Goal: Task Accomplishment & Management: Complete application form

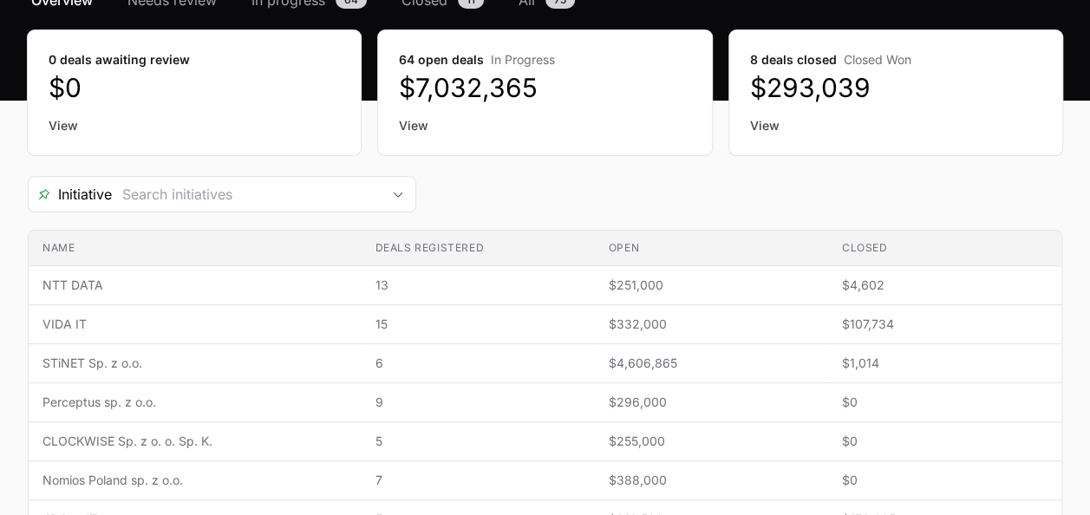
scroll to position [260, 0]
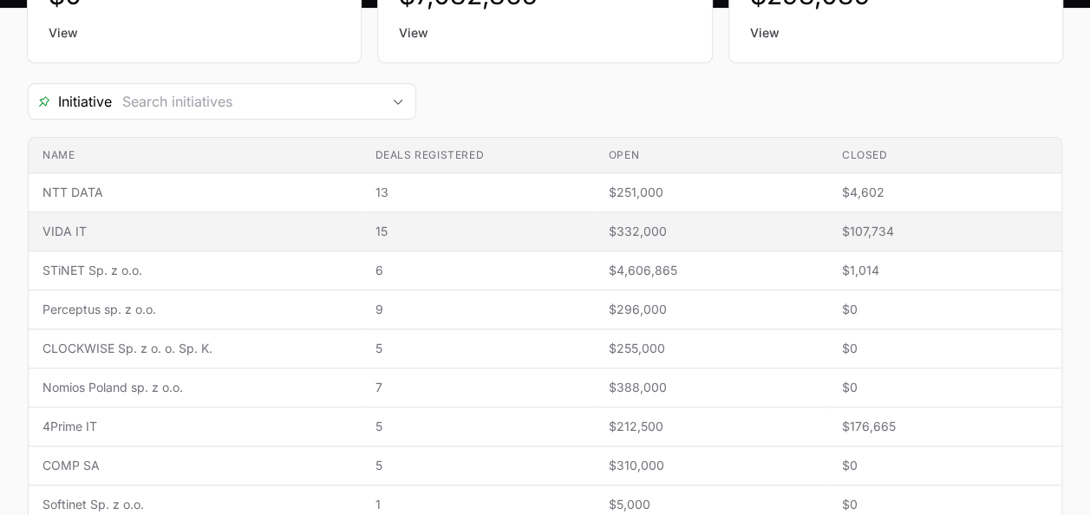
click at [132, 223] on span "VIDA IT" at bounding box center [194, 231] width 305 height 17
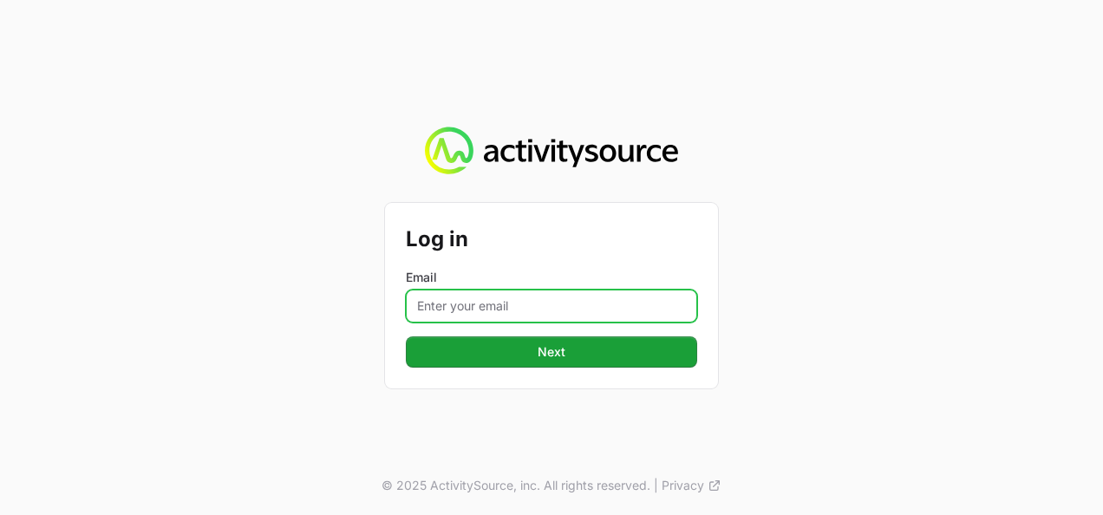
click at [533, 296] on input "Email" at bounding box center [551, 306] width 291 height 33
type input "[PERSON_NAME][EMAIL_ADDRESS][DOMAIN_NAME]"
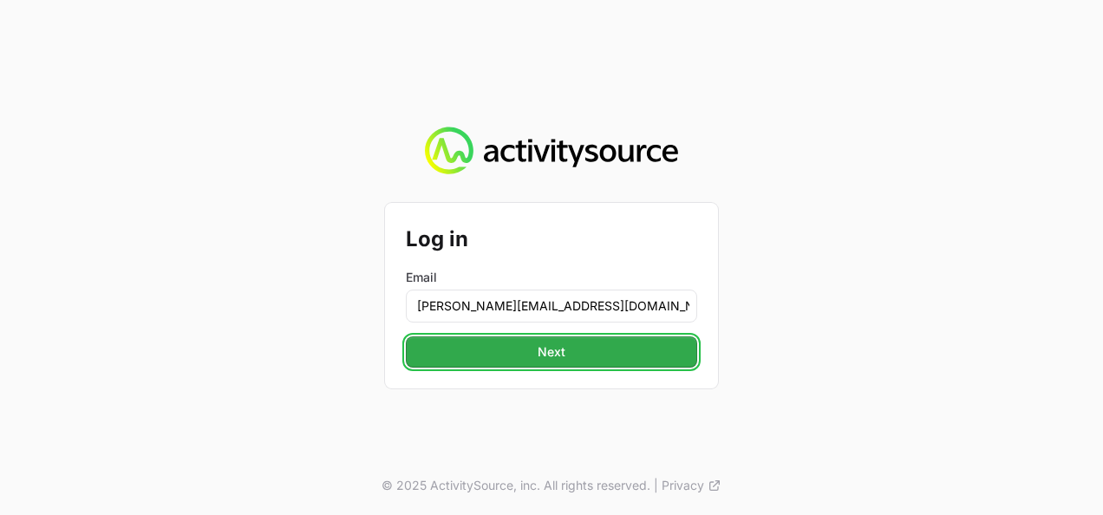
click at [529, 356] on button "Next" at bounding box center [551, 351] width 291 height 31
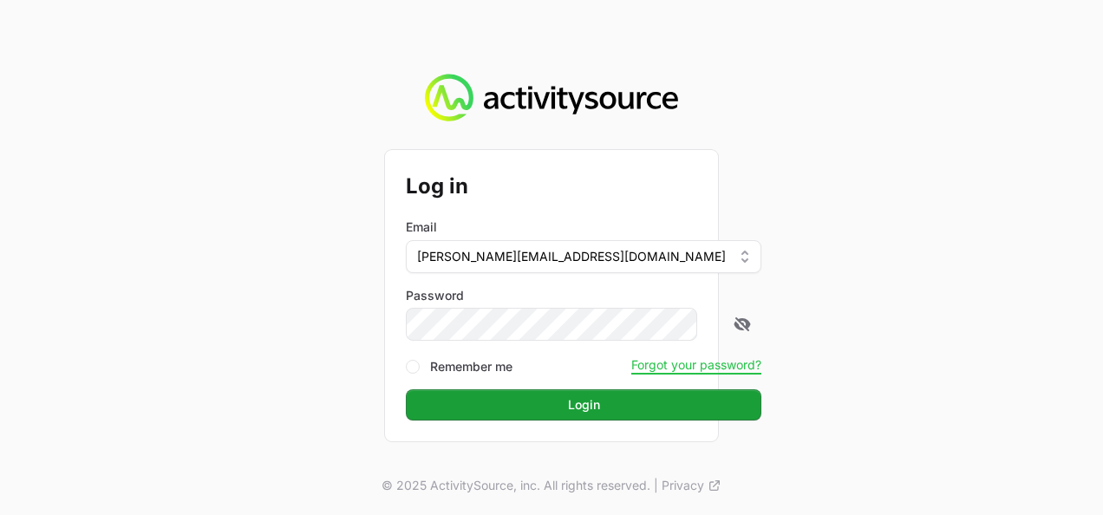
click at [406, 389] on button "Login" at bounding box center [584, 404] width 356 height 31
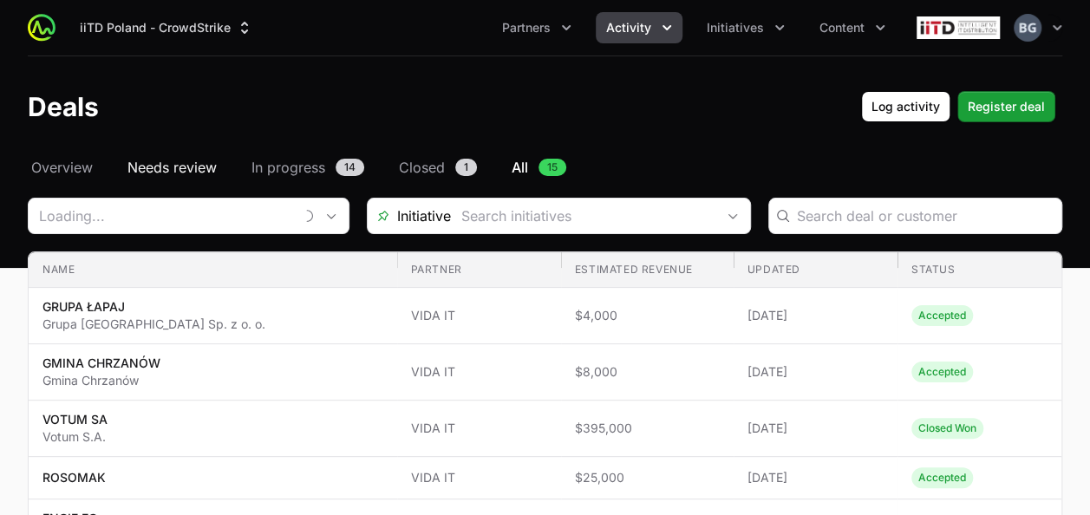
type input "VIDA IT"
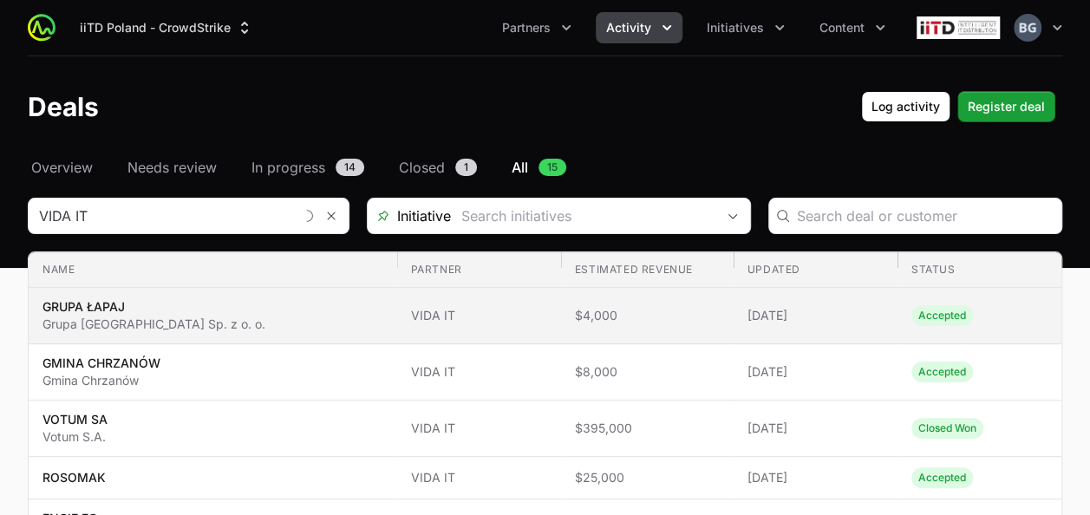
click at [187, 330] on p "Grupa [GEOGRAPHIC_DATA] Sp. z o. o." at bounding box center [153, 324] width 223 height 17
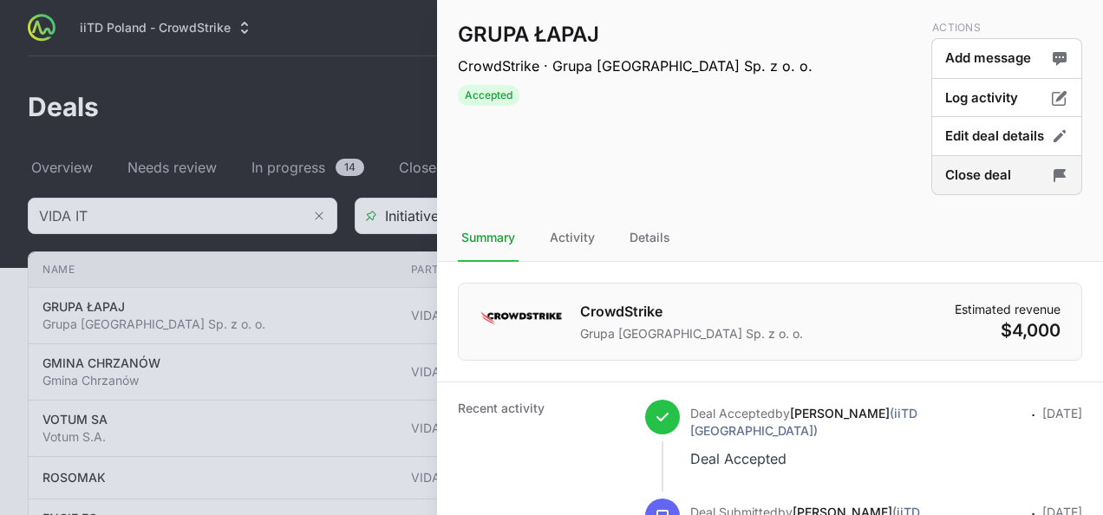
click at [994, 173] on button "Close deal" at bounding box center [1006, 175] width 151 height 41
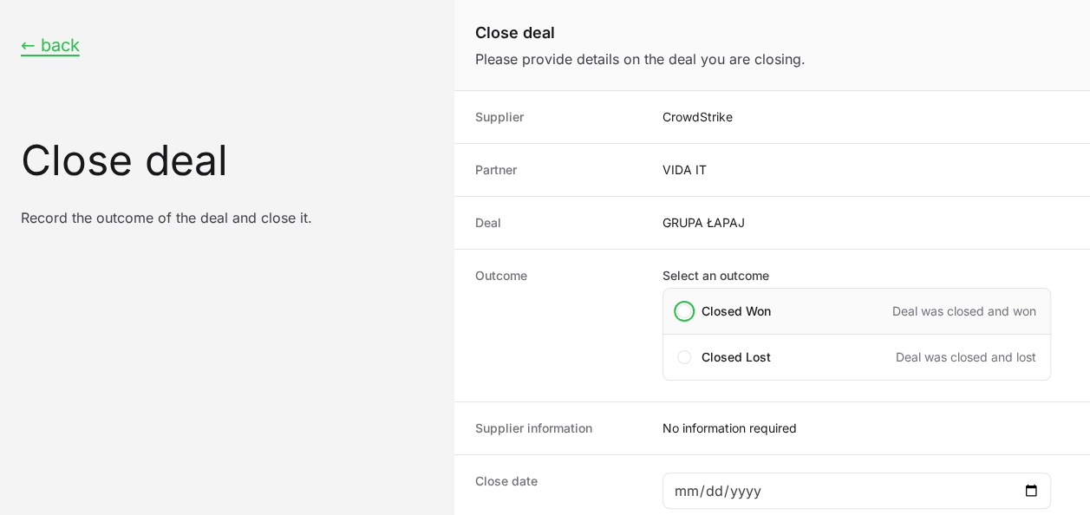
click at [740, 296] on div "Closed Won Deal was closed and won" at bounding box center [857, 311] width 389 height 47
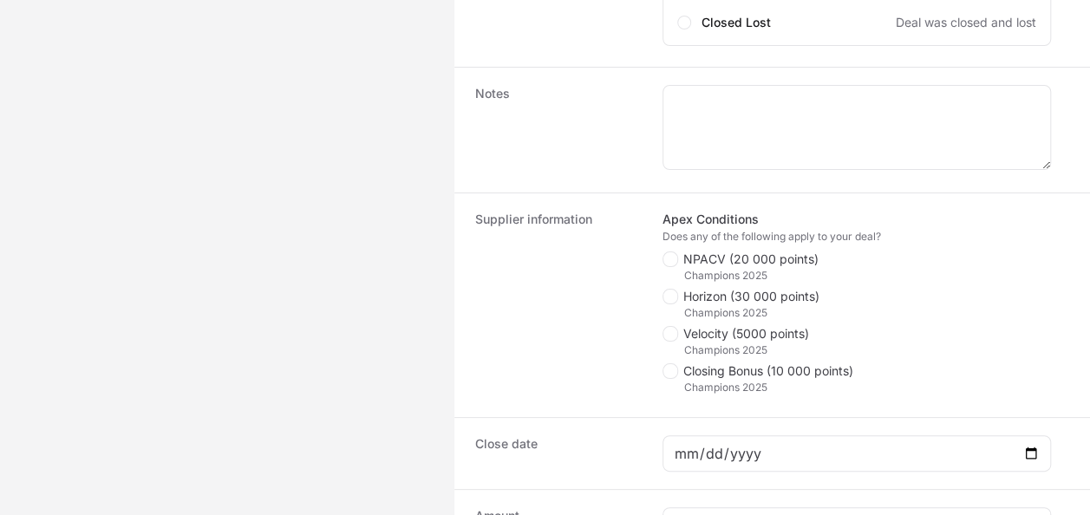
scroll to position [347, 0]
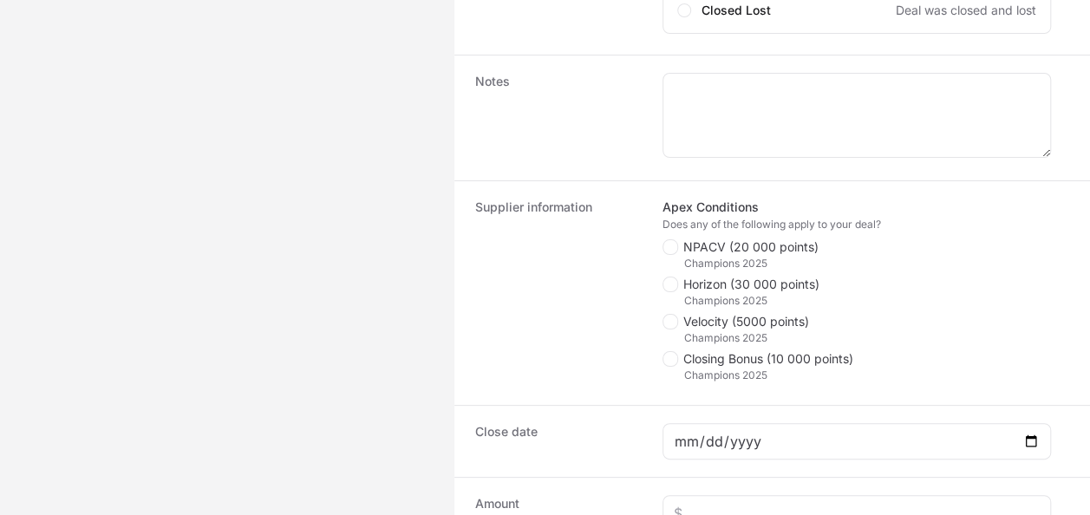
click at [734, 331] on div "Champions 2025" at bounding box center [868, 338] width 368 height 14
click at [714, 324] on span "Velocity (5000 points)" at bounding box center [746, 321] width 126 height 17
click at [664, 316] on input "Velocity (5000 points)" at bounding box center [664, 315] width 2 height 2
checkbox input "true"
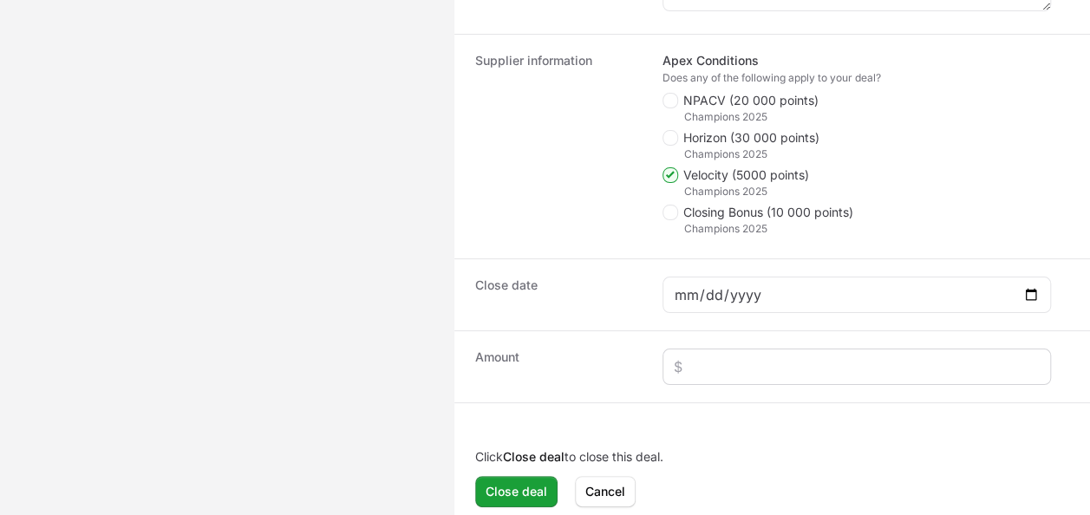
scroll to position [500, 0]
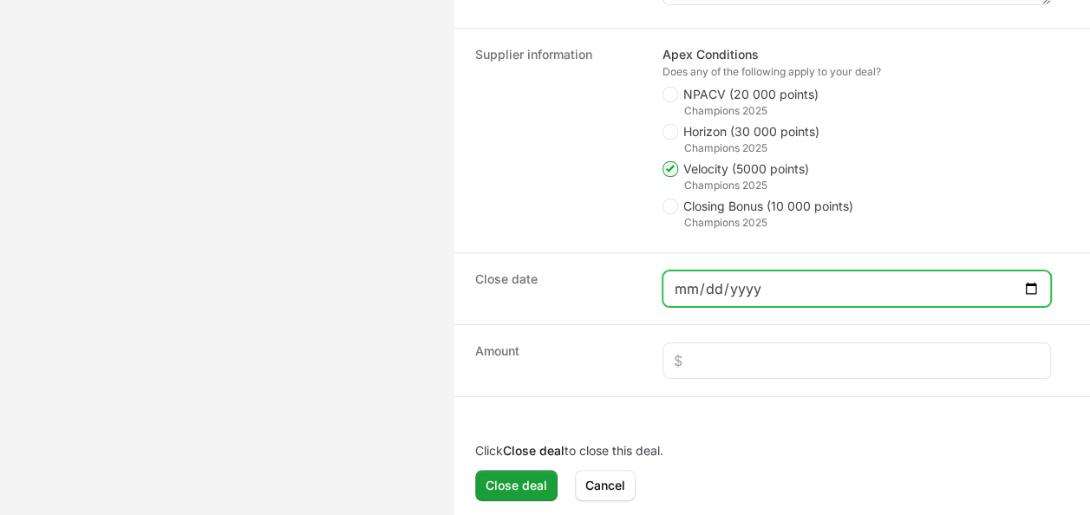
click at [1031, 279] on input "Close deal form" at bounding box center [857, 288] width 366 height 21
type input "[DATE]"
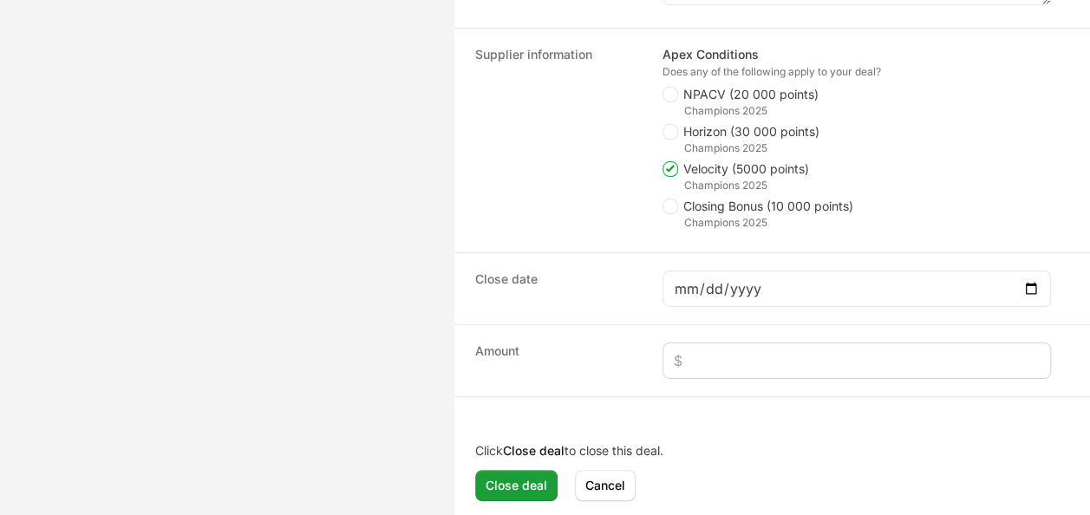
click at [732, 347] on div "Close deal form" at bounding box center [857, 361] width 389 height 36
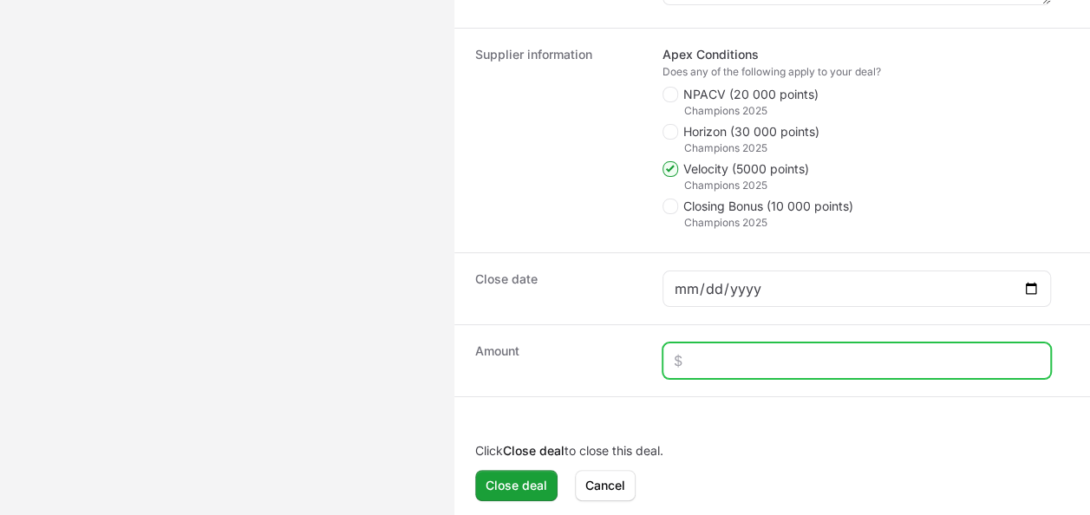
click at [735, 359] on input "Close deal form" at bounding box center [857, 360] width 366 height 21
type input "$655"
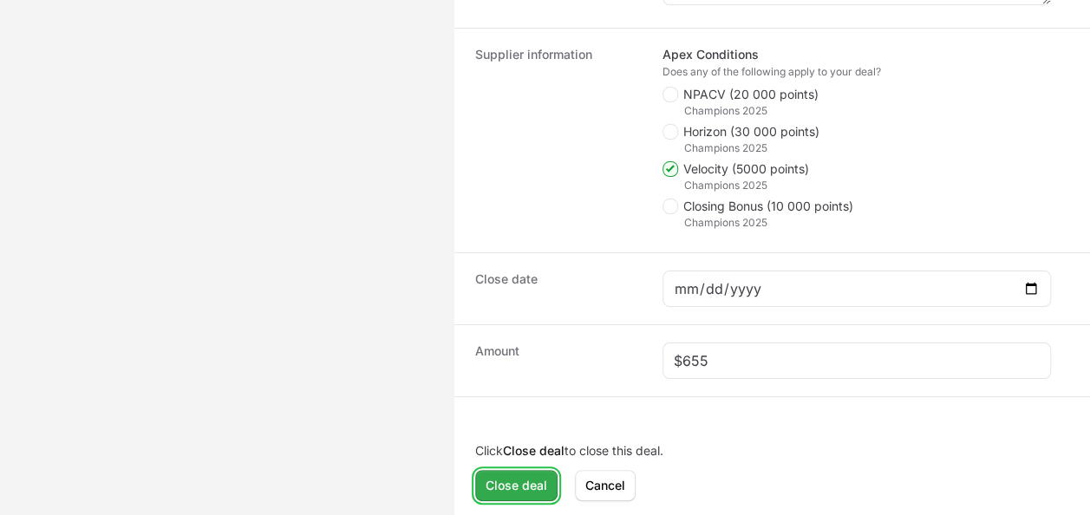
click at [528, 475] on span "Close deal" at bounding box center [517, 485] width 62 height 21
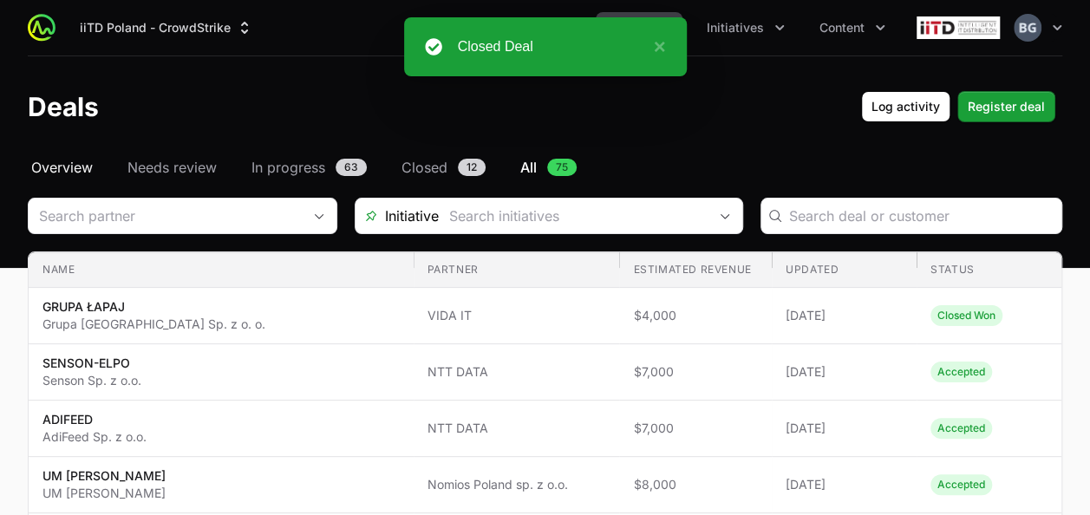
click at [79, 175] on span "Overview" at bounding box center [62, 167] width 62 height 21
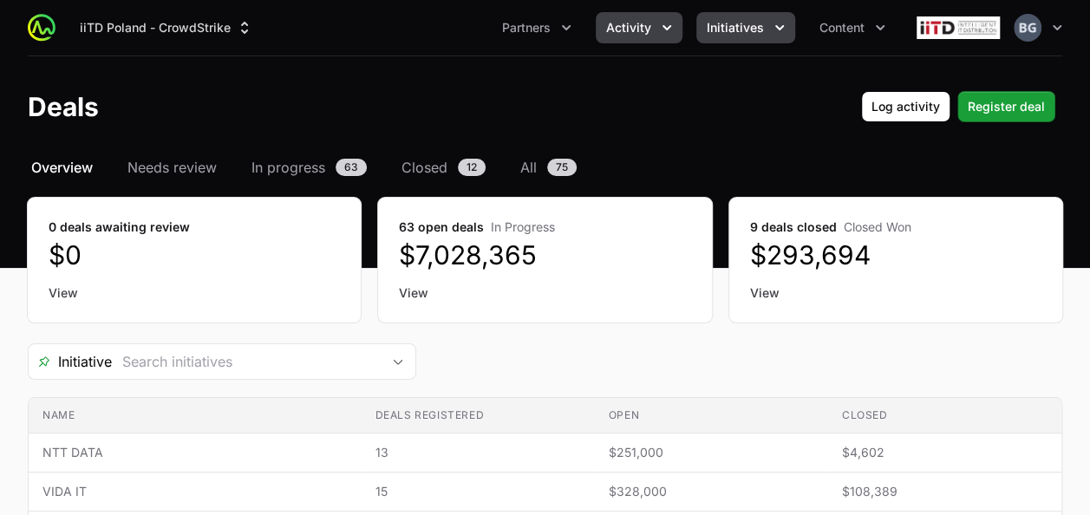
click at [771, 19] on icon "Initiatives menu" at bounding box center [779, 27] width 17 height 17
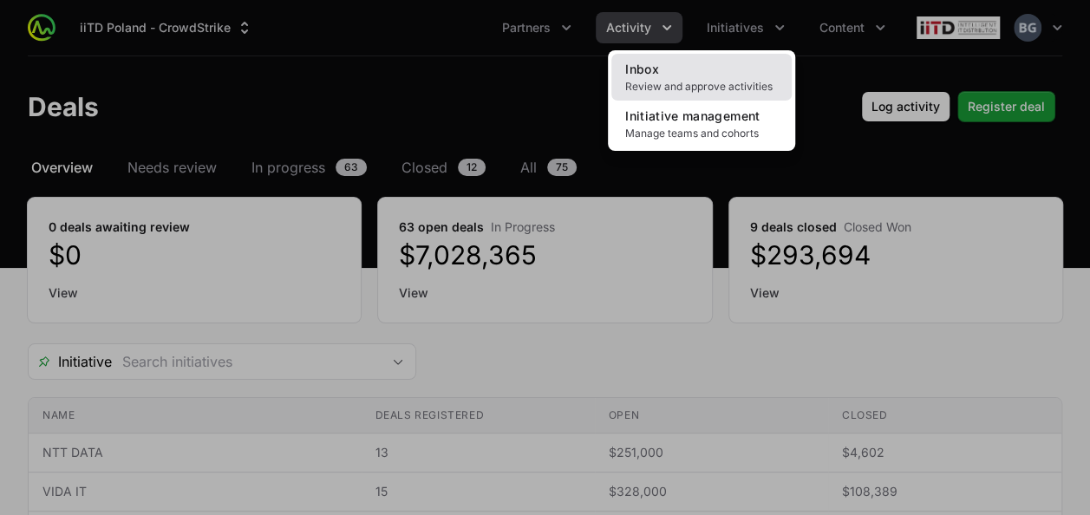
click at [696, 93] on span "Review and approve activities" at bounding box center [701, 87] width 153 height 14
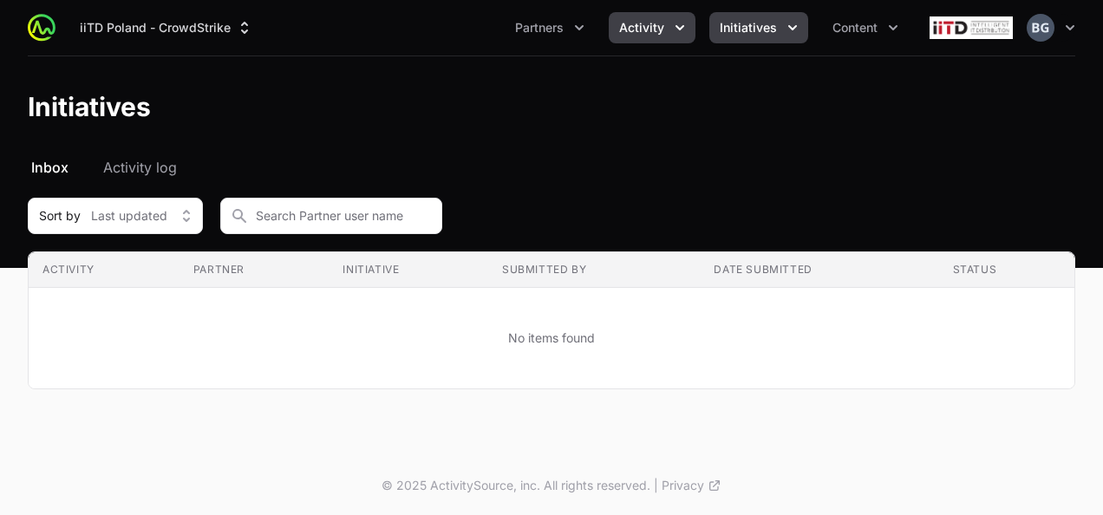
click at [668, 33] on button "Activity" at bounding box center [652, 27] width 87 height 31
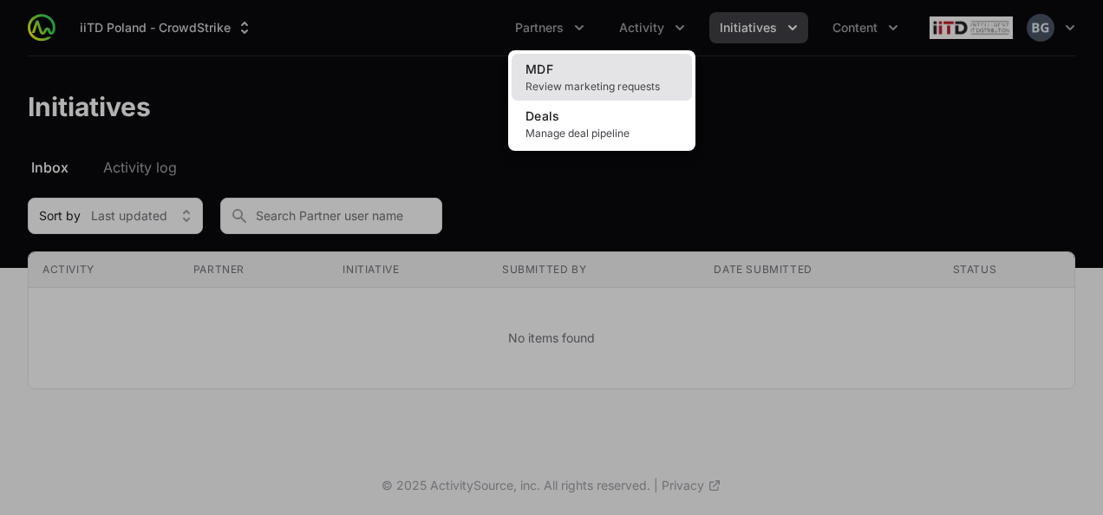
click at [656, 73] on link "MDF Review marketing requests" at bounding box center [602, 77] width 180 height 47
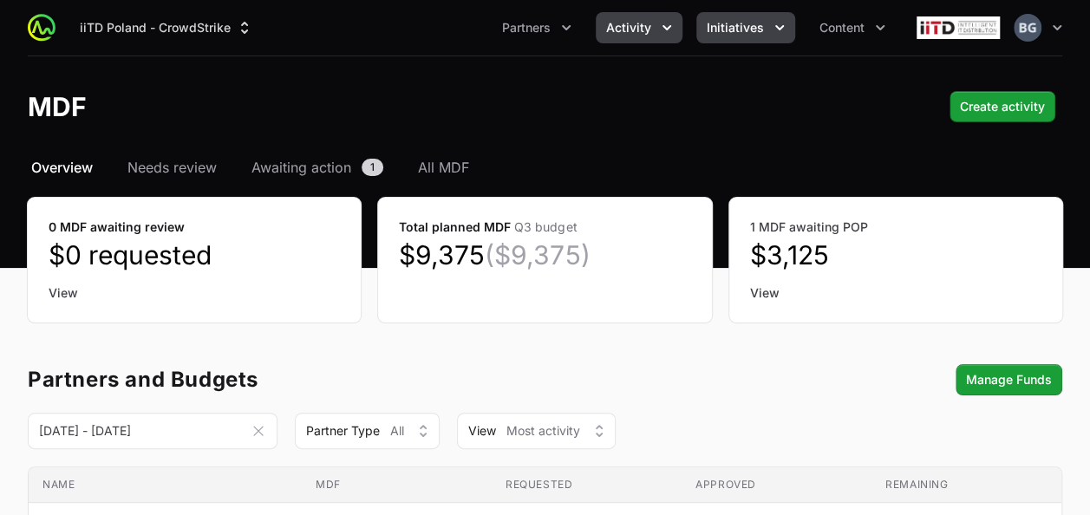
click at [768, 33] on button "Initiatives" at bounding box center [745, 27] width 99 height 31
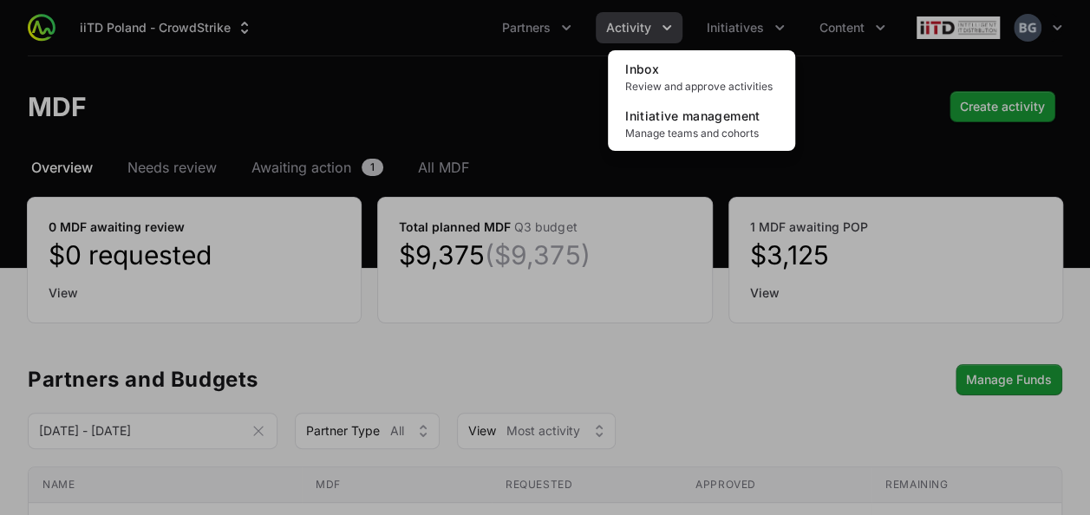
click at [526, 112] on div "Initiatives menu" at bounding box center [545, 257] width 1090 height 515
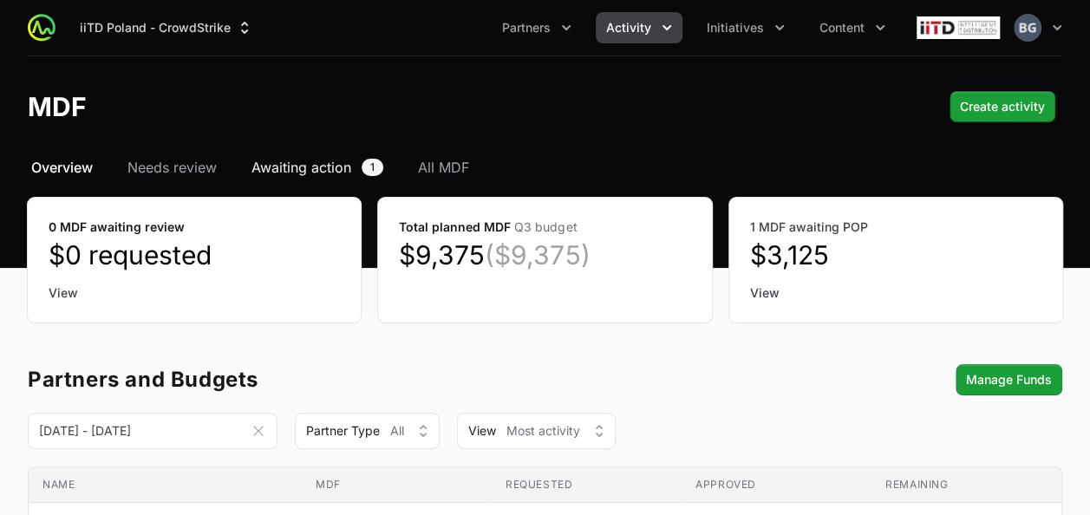
click at [350, 172] on span "Awaiting action" at bounding box center [302, 167] width 100 height 21
